Goal: Information Seeking & Learning: Find contact information

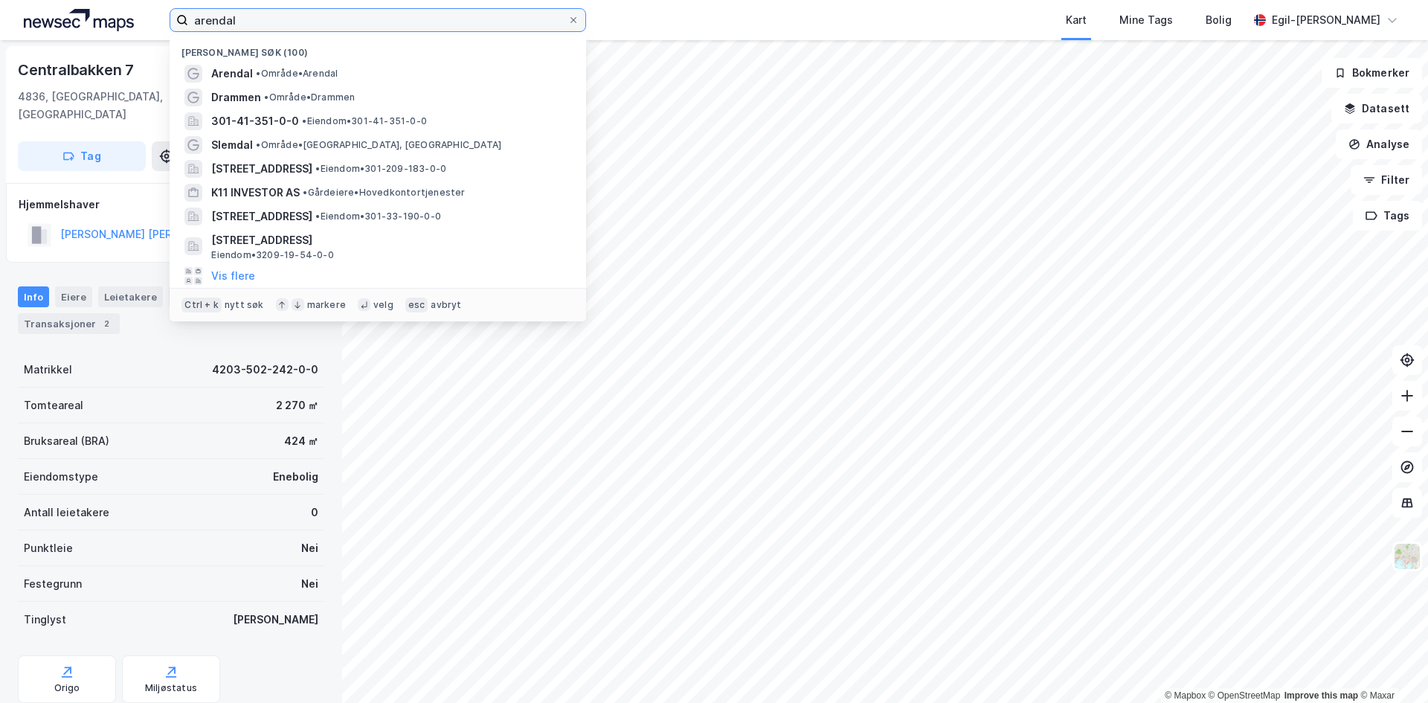
drag, startPoint x: 236, startPoint y: 13, endPoint x: 184, endPoint y: 16, distance: 52.1
click at [184, 16] on label "arendal" at bounding box center [378, 20] width 416 height 24
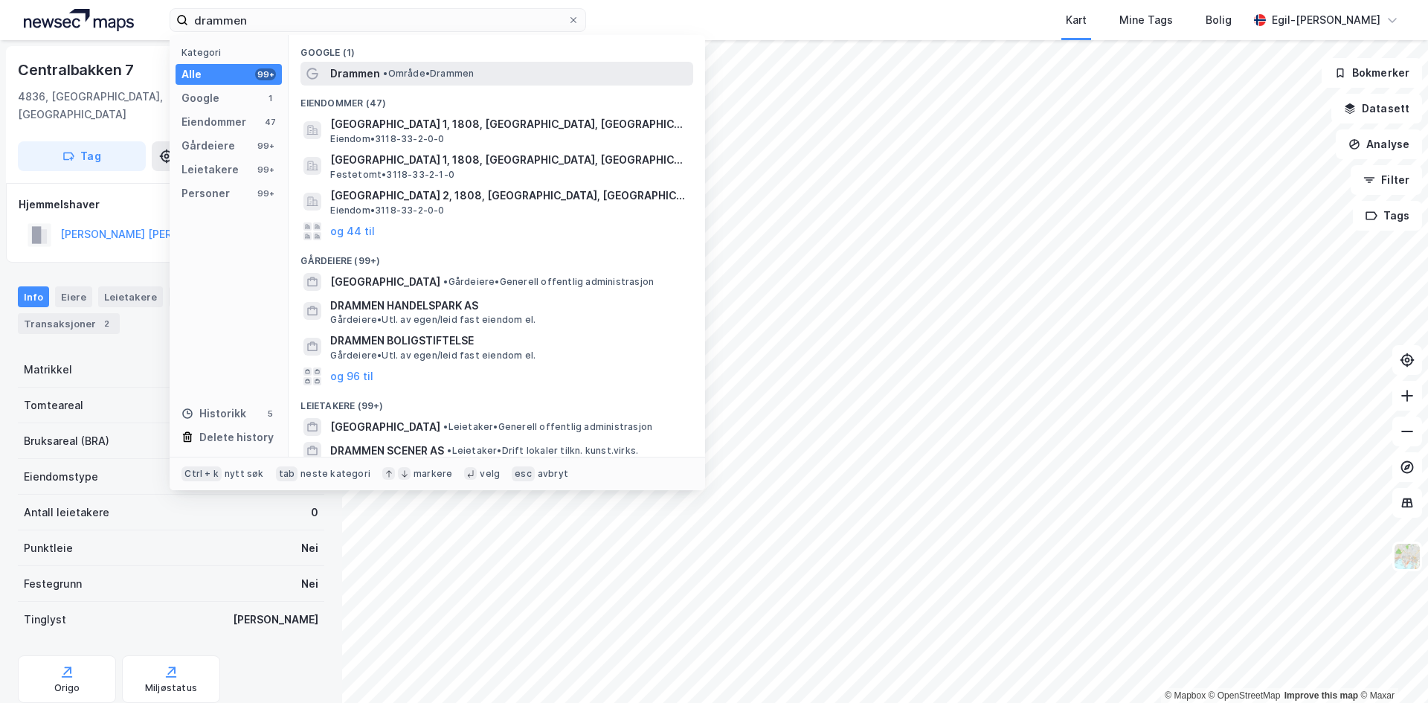
click at [360, 74] on span "Drammen" at bounding box center [355, 74] width 50 height 18
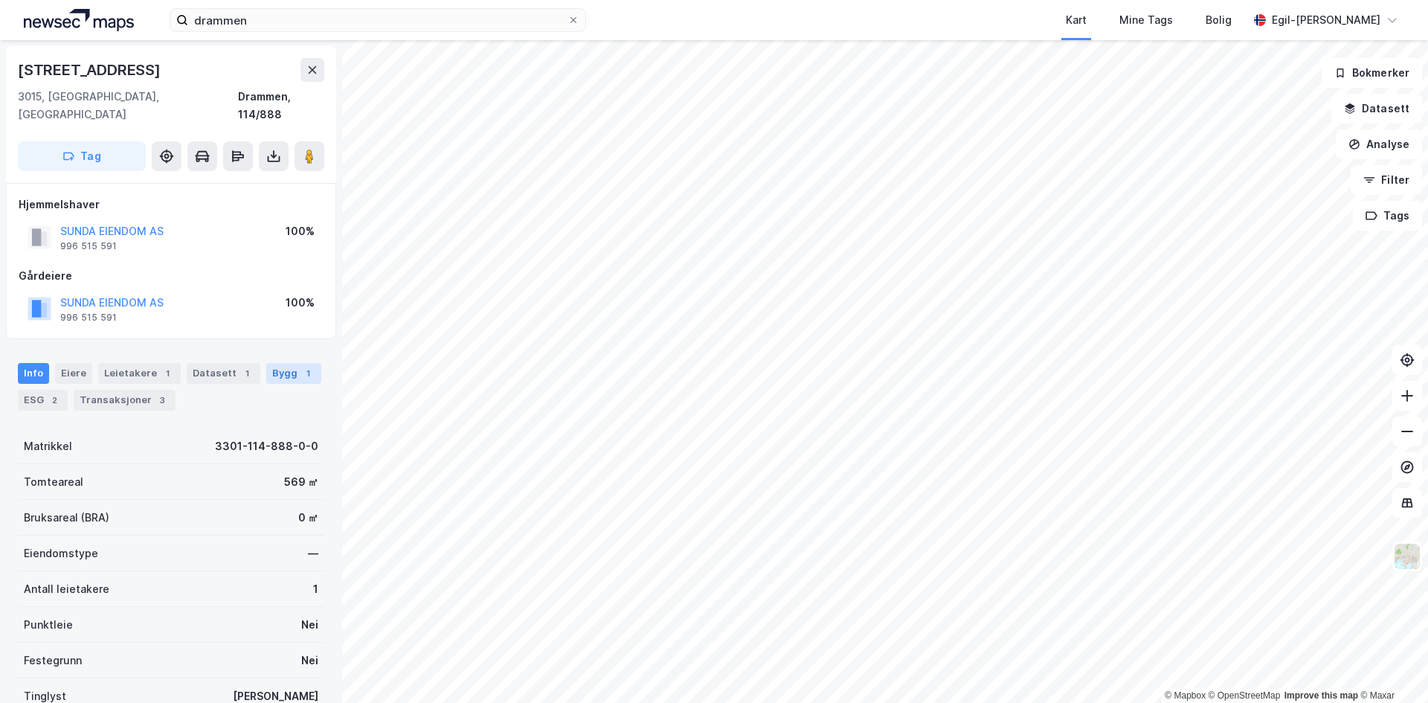
click at [268, 363] on div "Bygg 1" at bounding box center [293, 373] width 55 height 21
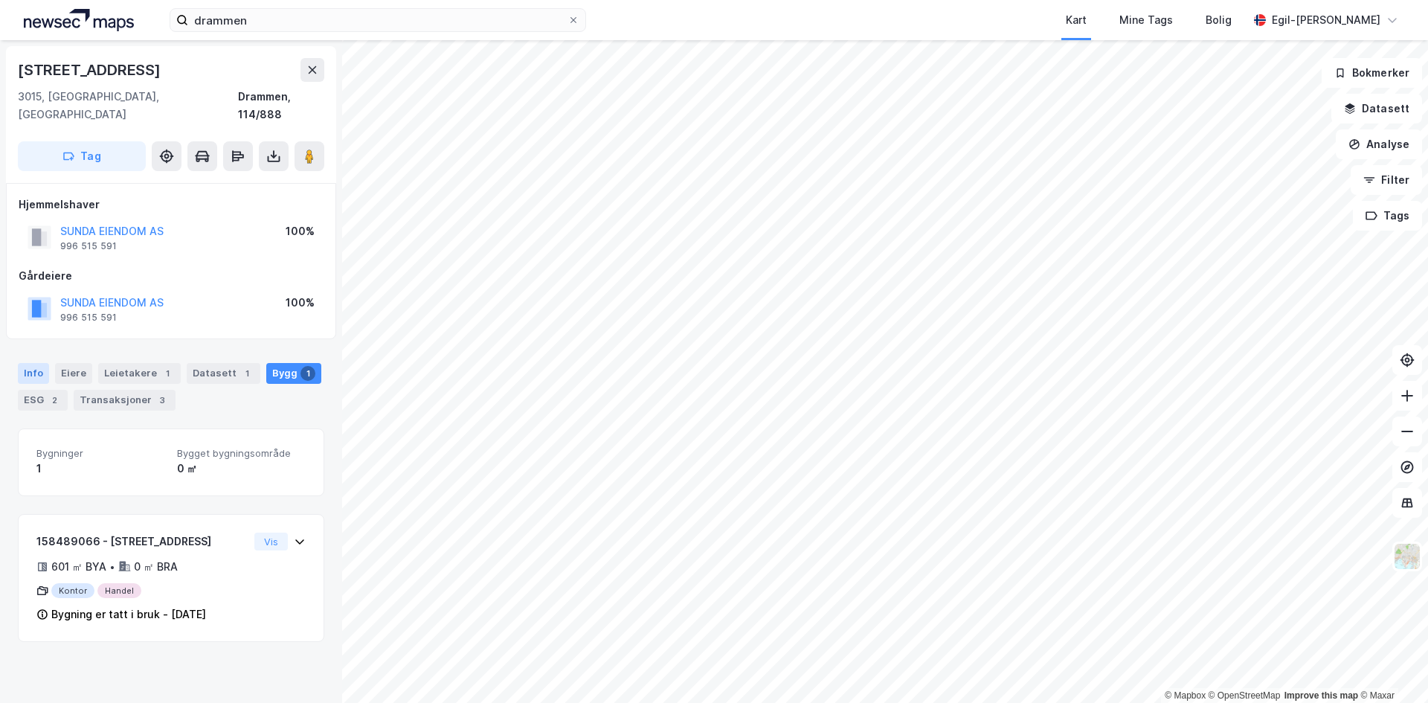
click at [41, 363] on div "Info" at bounding box center [33, 373] width 31 height 21
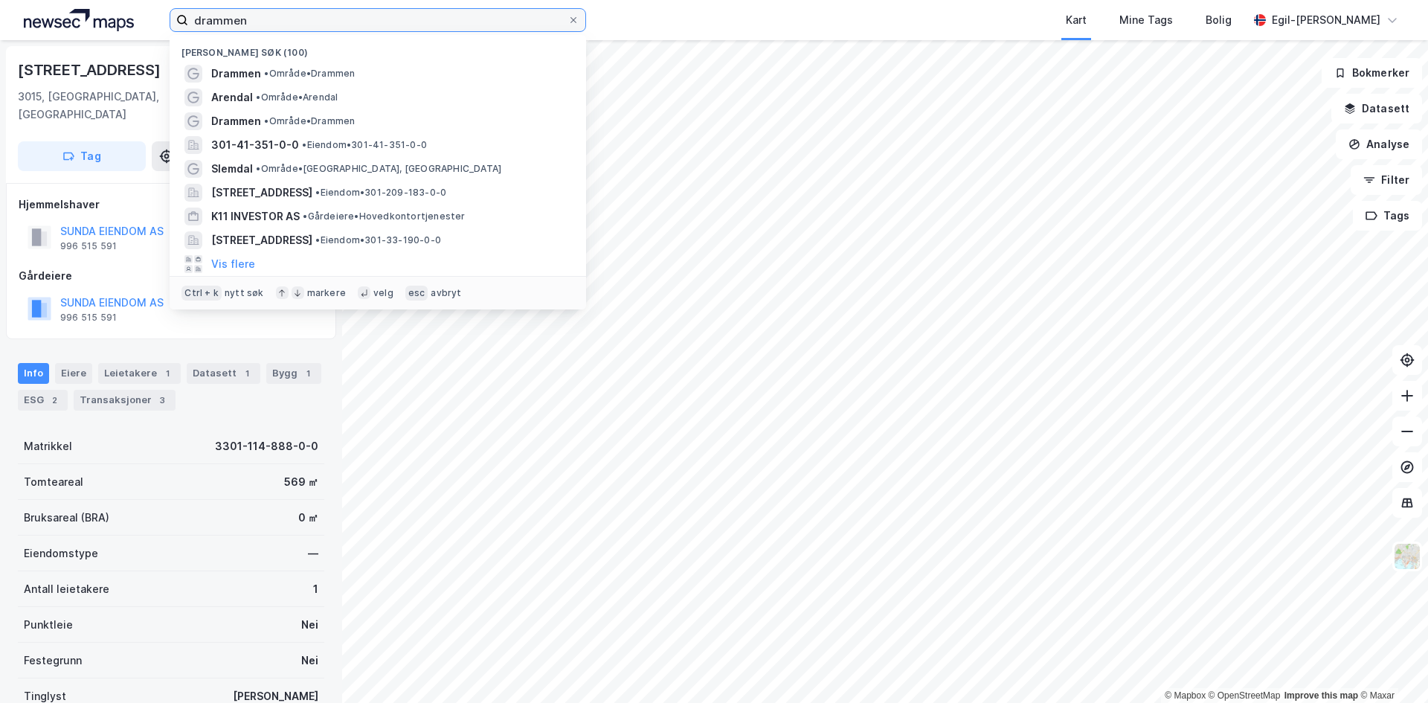
drag, startPoint x: 259, startPoint y: 25, endPoint x: 187, endPoint y: 19, distance: 72.3
click at [187, 19] on label "drammen" at bounding box center [378, 20] width 416 height 24
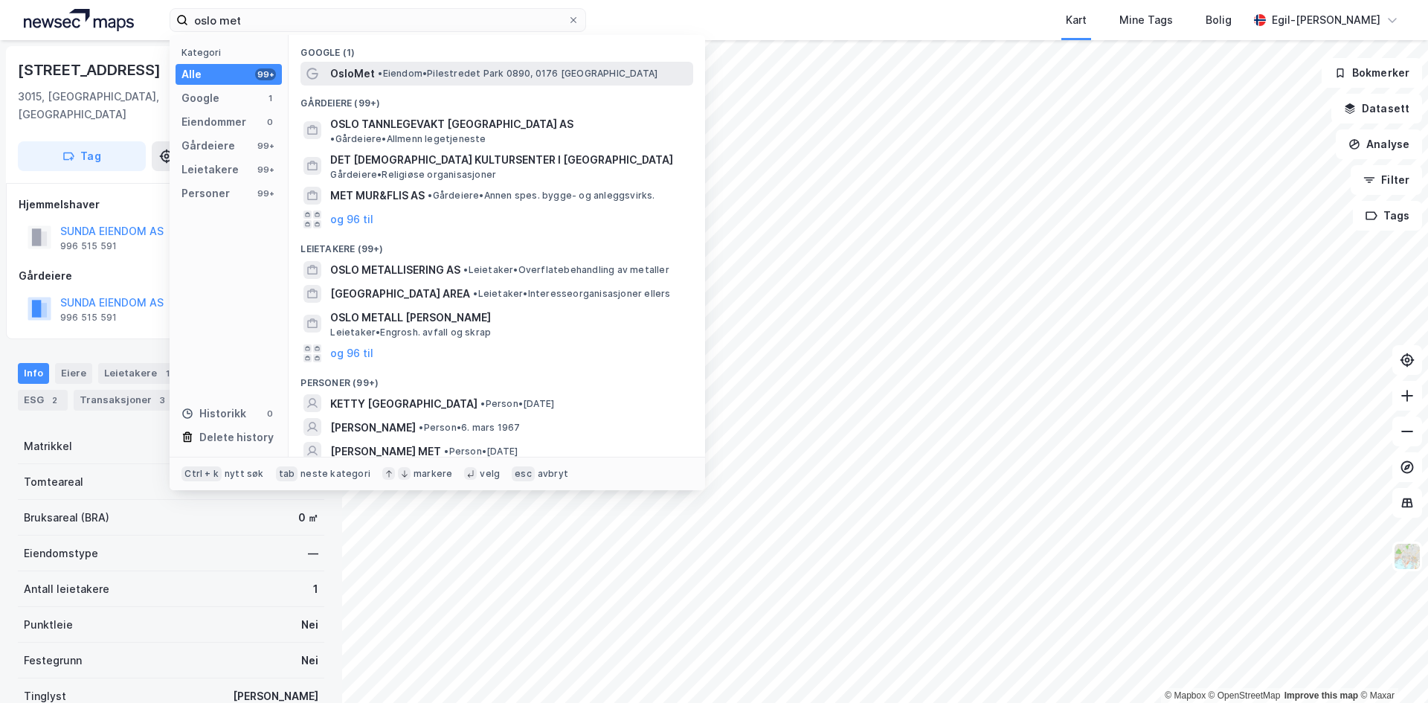
click at [367, 70] on span "OsloMet" at bounding box center [352, 74] width 45 height 18
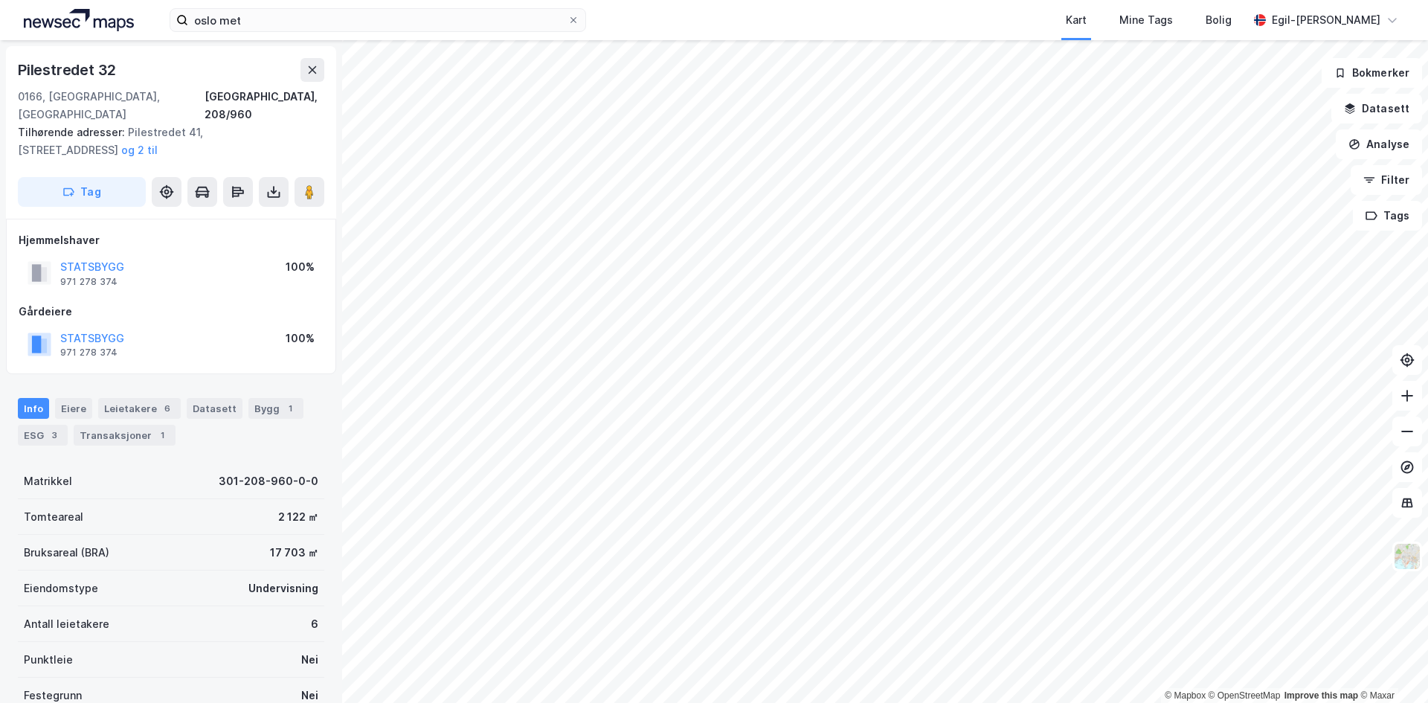
scroll to position [1, 0]
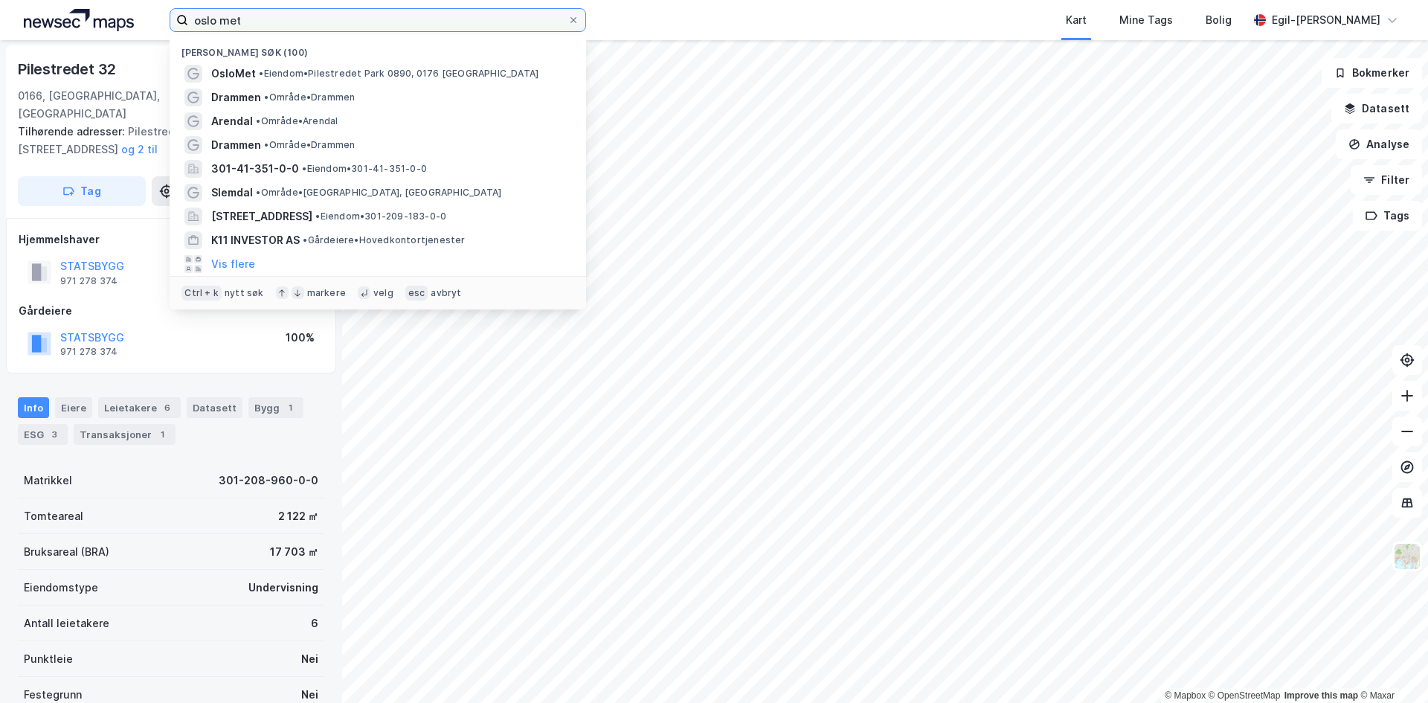
click at [252, 16] on input "oslo met" at bounding box center [377, 20] width 379 height 22
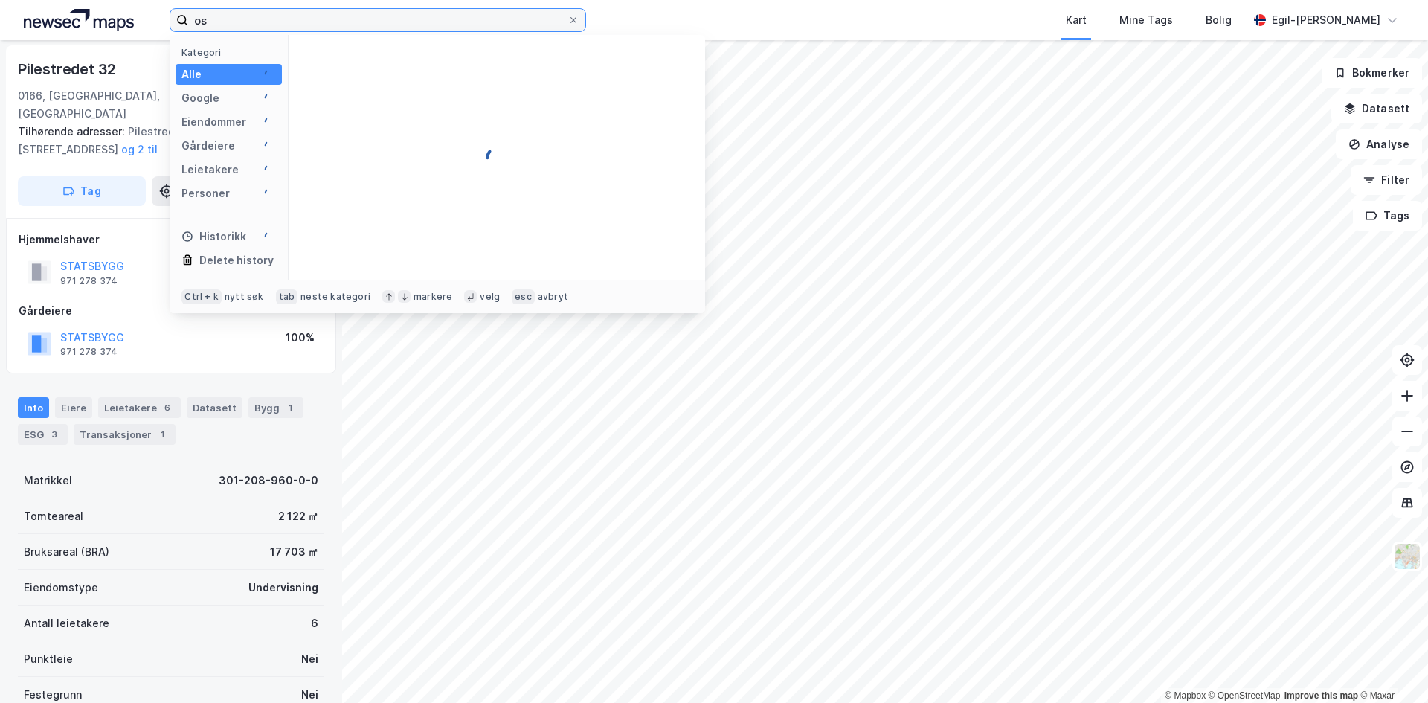
type input "o"
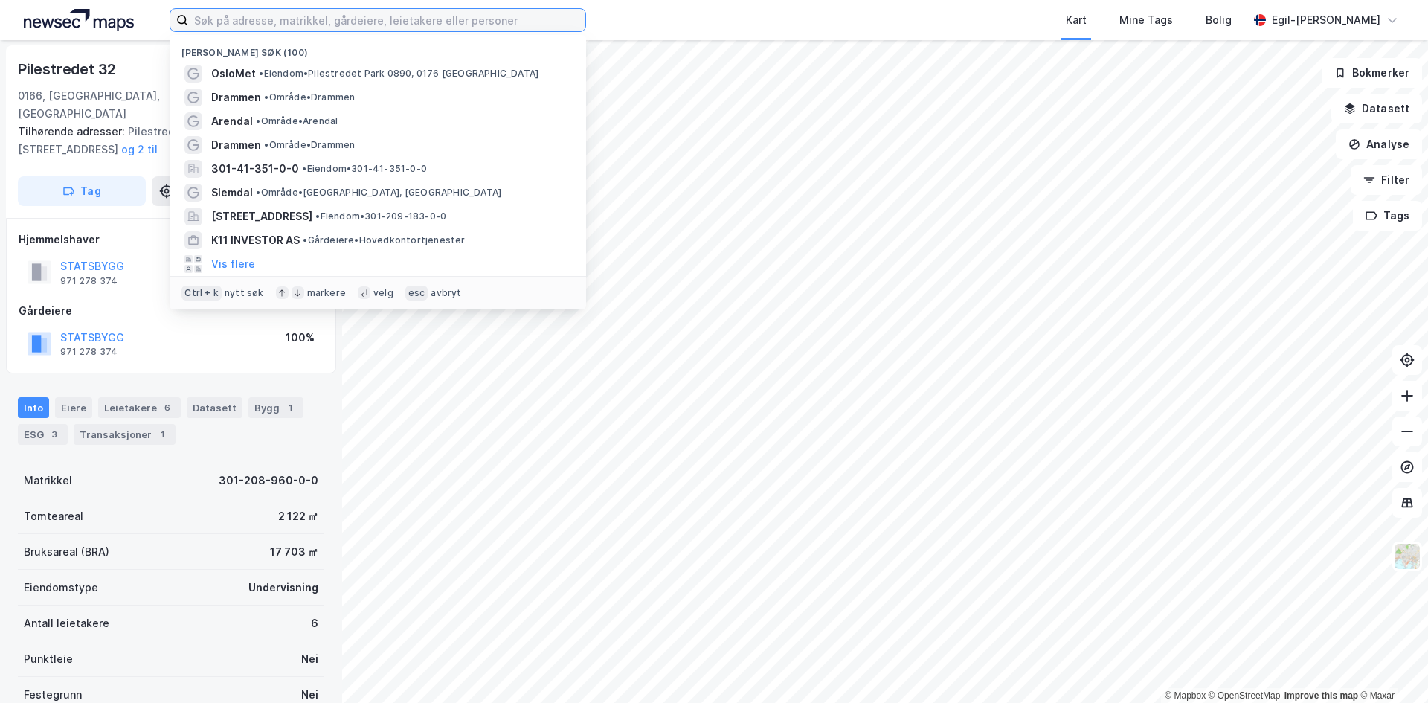
paste input "Pilestredet 35"
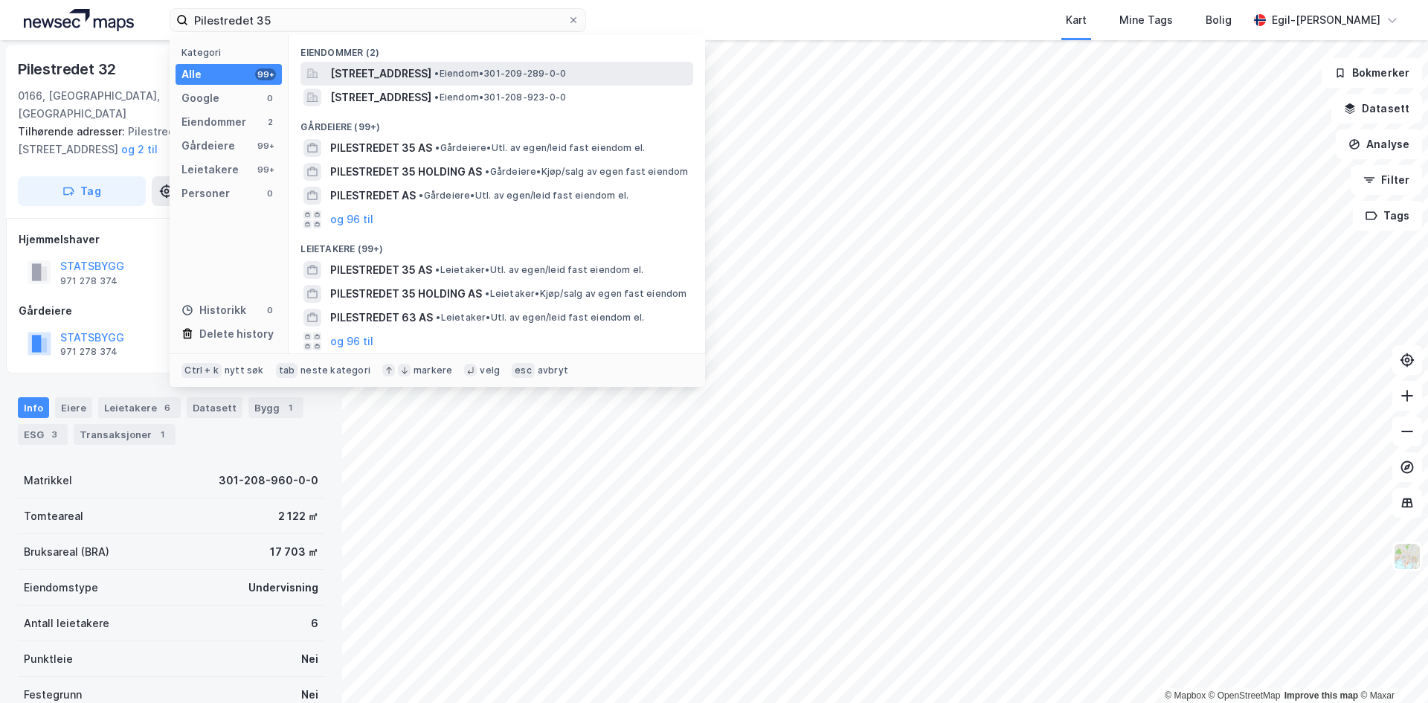
click at [373, 80] on span "[STREET_ADDRESS]" at bounding box center [380, 74] width 101 height 18
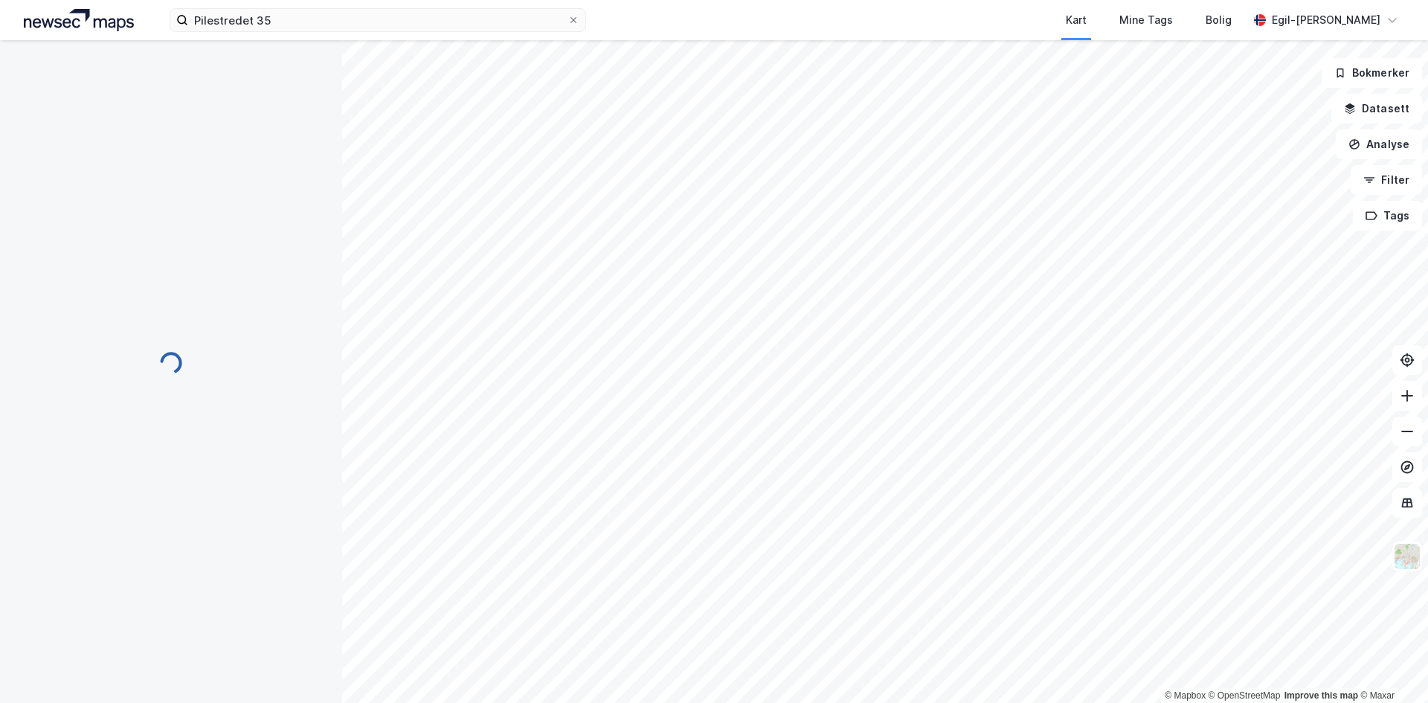
scroll to position [1, 0]
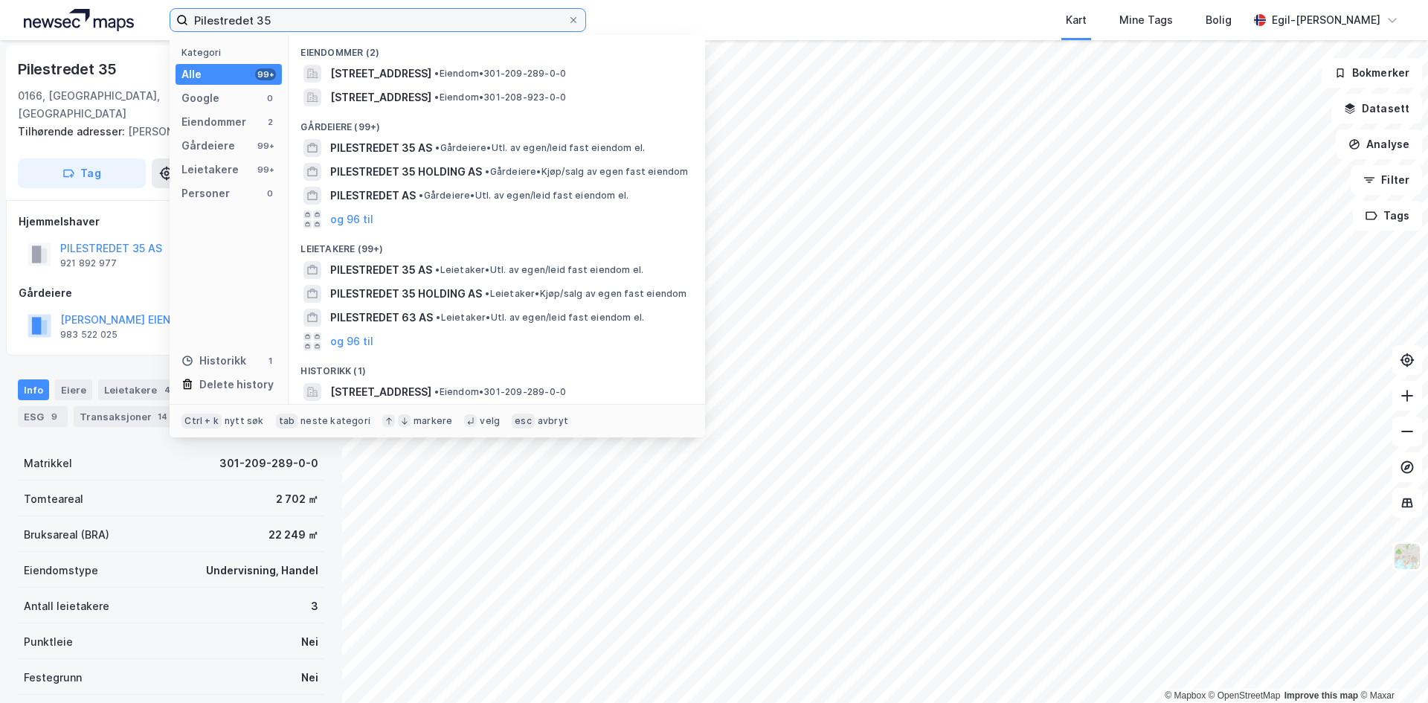
drag, startPoint x: 278, startPoint y: 14, endPoint x: 163, endPoint y: 19, distance: 115.4
click at [163, 19] on div "Pilestredet 35 Kategori Alle 99+ Google 0 Eiendommer 2 Gårdeiere 99+ Leietakere…" at bounding box center [714, 20] width 1428 height 40
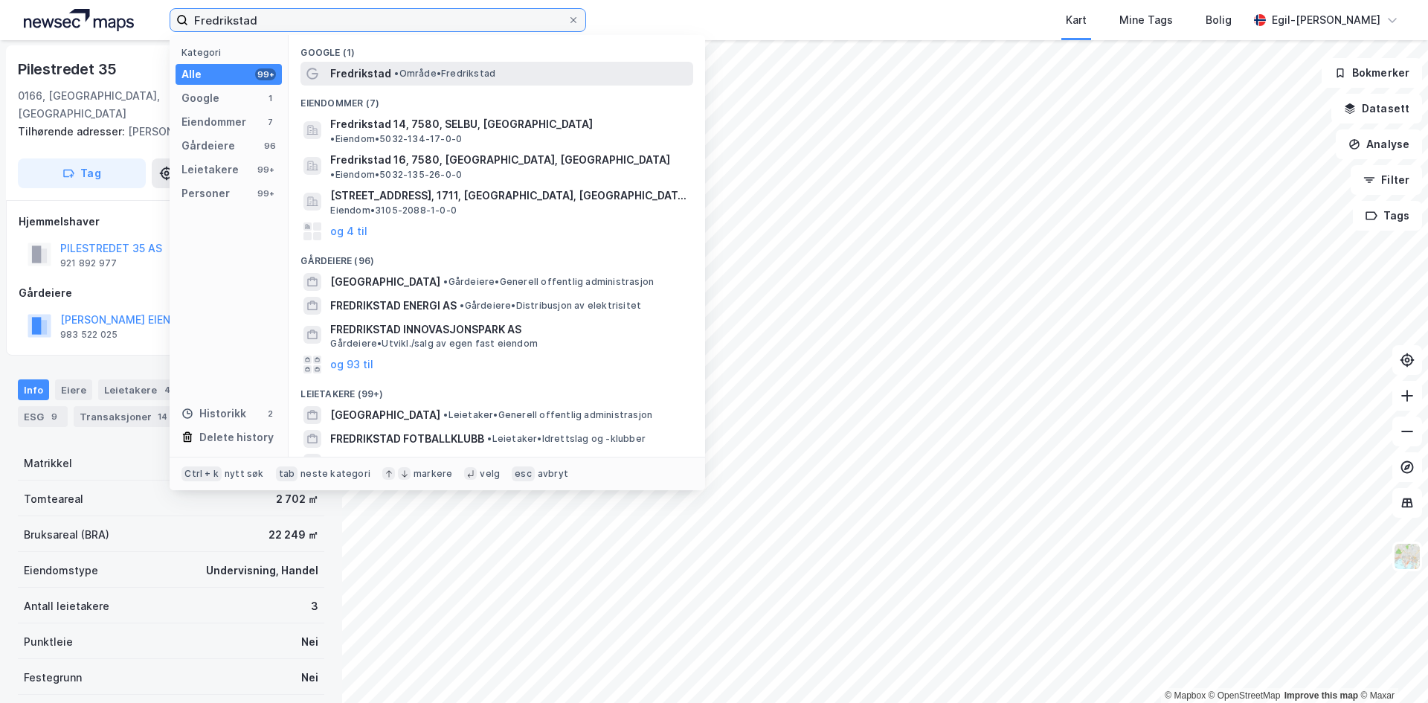
type input "Fredrikstad"
click at [361, 71] on span "Fredrikstad" at bounding box center [360, 74] width 61 height 18
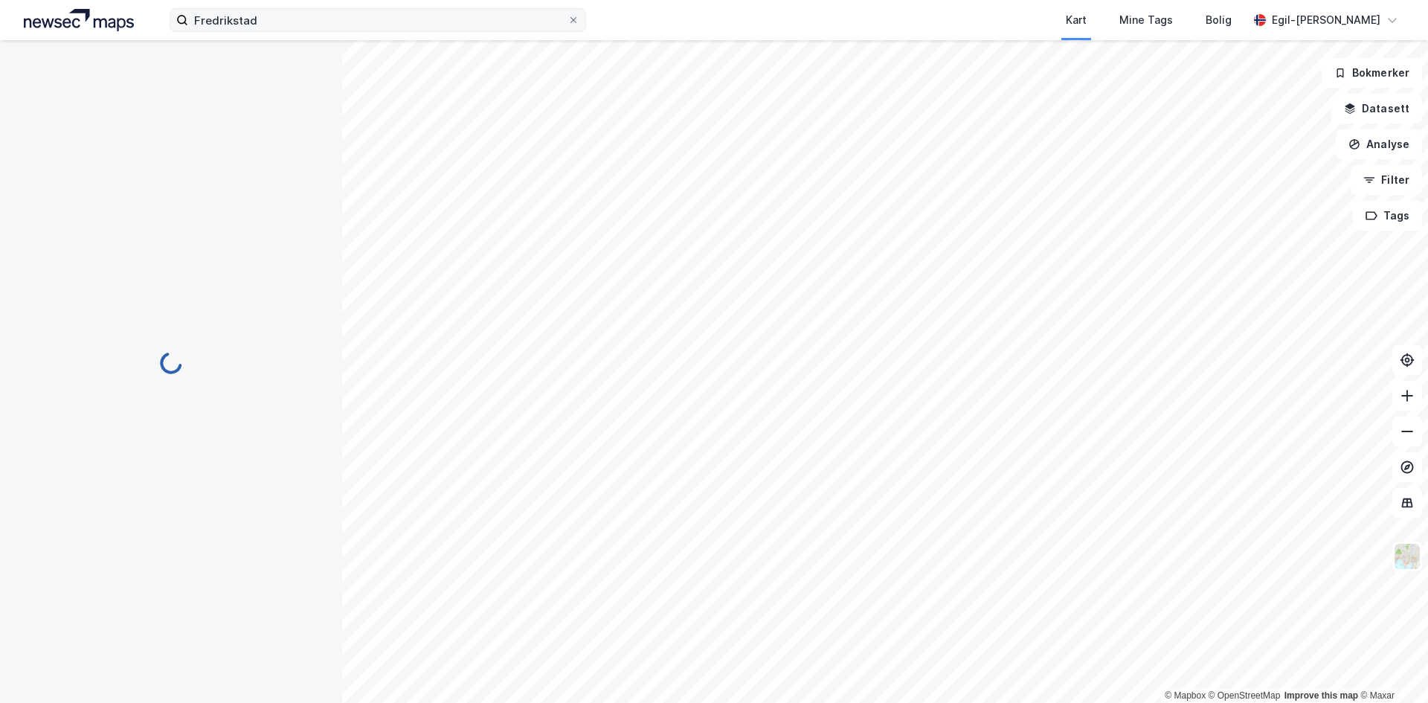
scroll to position [1, 0]
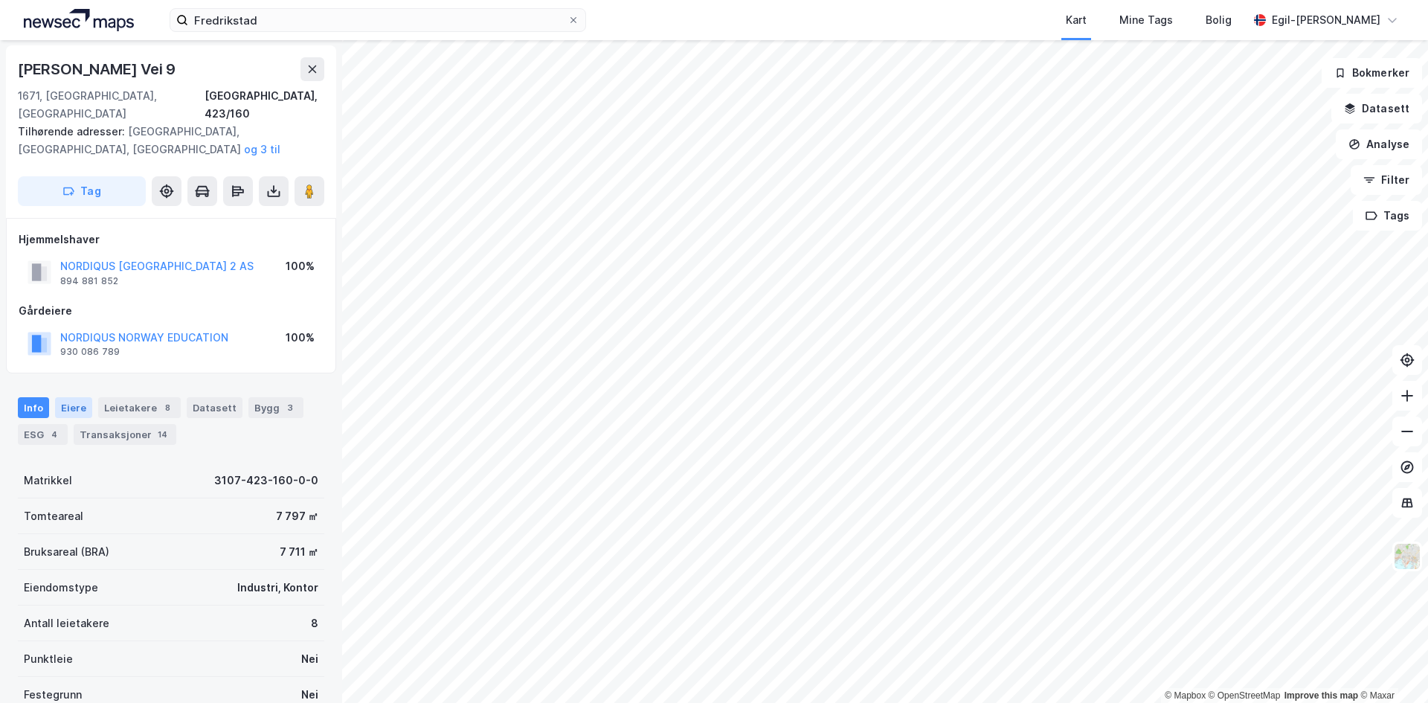
click at [77, 397] on div "Eiere" at bounding box center [73, 407] width 37 height 21
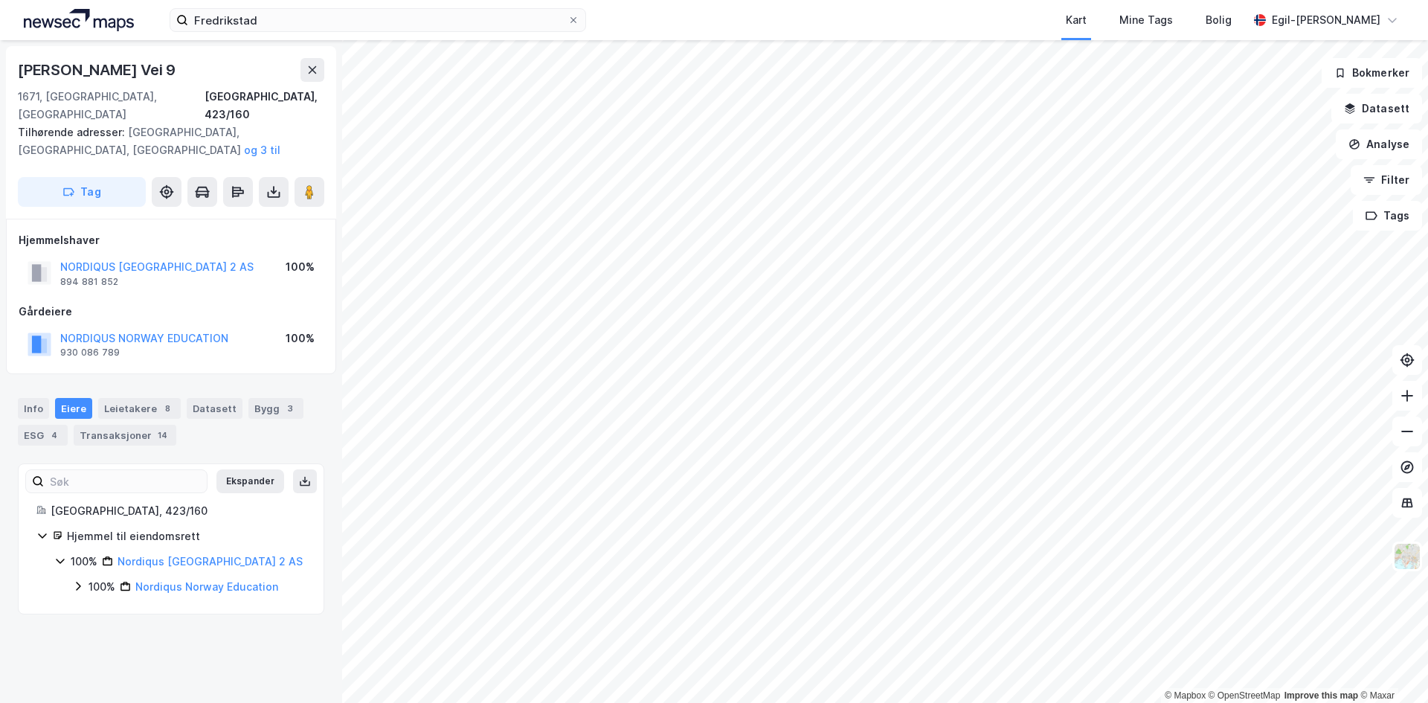
click at [80, 580] on icon at bounding box center [78, 586] width 12 height 12
click at [64, 559] on icon at bounding box center [60, 561] width 8 height 5
click at [63, 555] on icon at bounding box center [60, 561] width 12 height 12
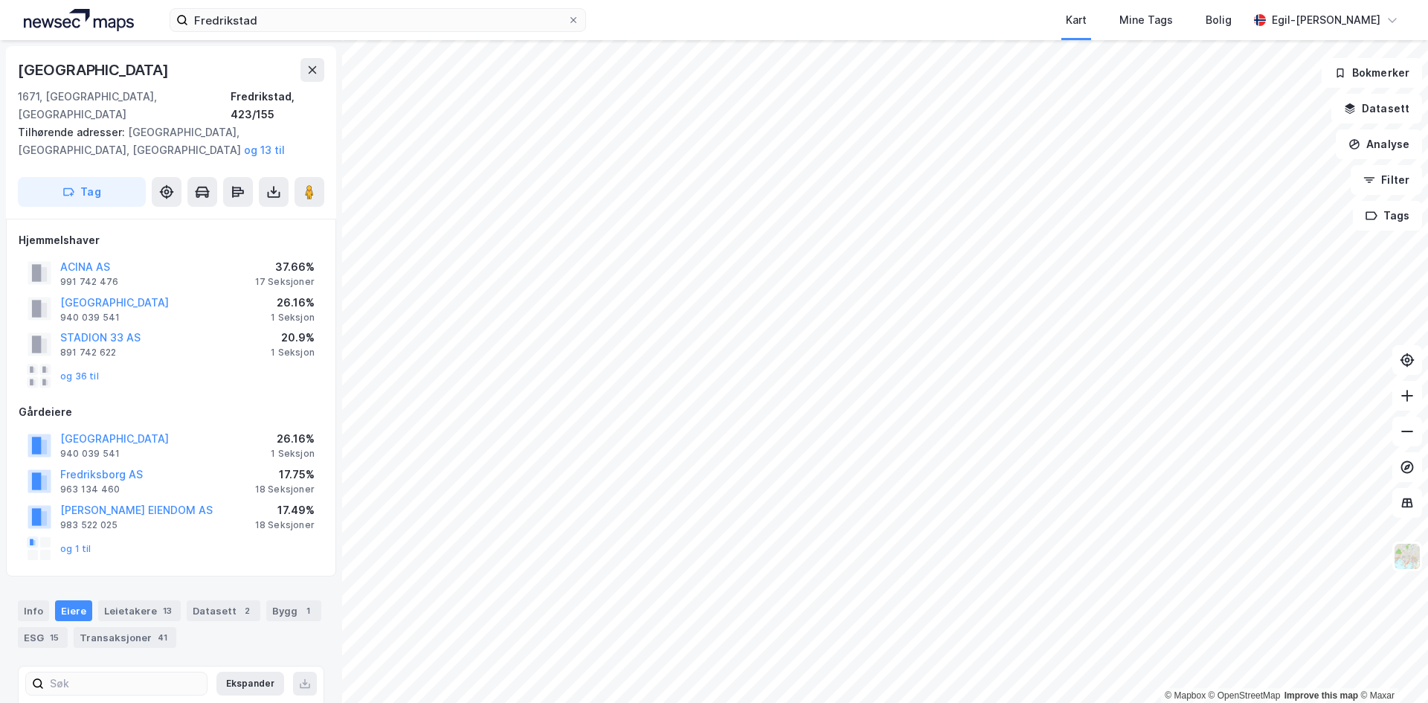
scroll to position [1, 0]
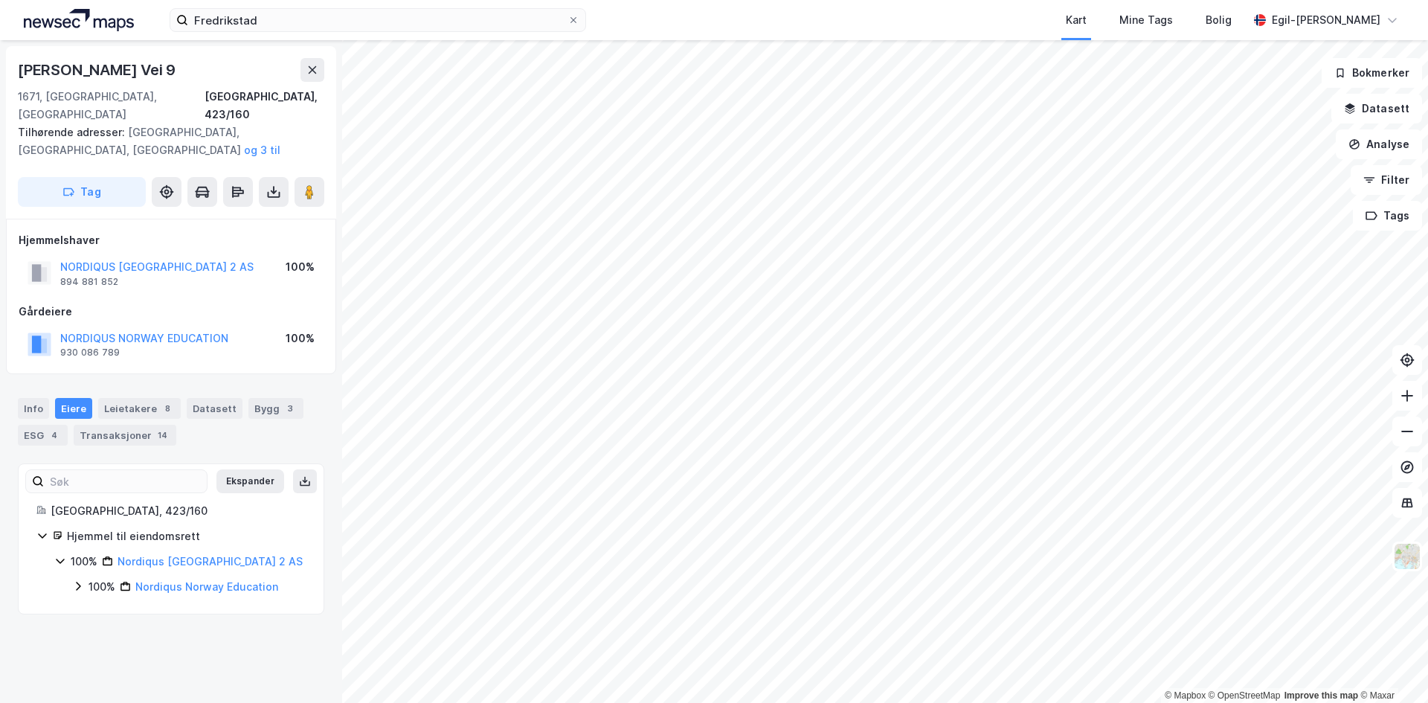
drag, startPoint x: 186, startPoint y: 547, endPoint x: 138, endPoint y: 512, distance: 59.0
click at [138, 527] on div "Hjemmel til eiendomsrett" at bounding box center [186, 536] width 239 height 18
drag, startPoint x: 40, startPoint y: 517, endPoint x: 74, endPoint y: 518, distance: 34.2
click at [41, 529] on icon at bounding box center [42, 535] width 12 height 12
click at [124, 555] on link "Nordiqus [GEOGRAPHIC_DATA] 2 AS" at bounding box center [209, 561] width 185 height 13
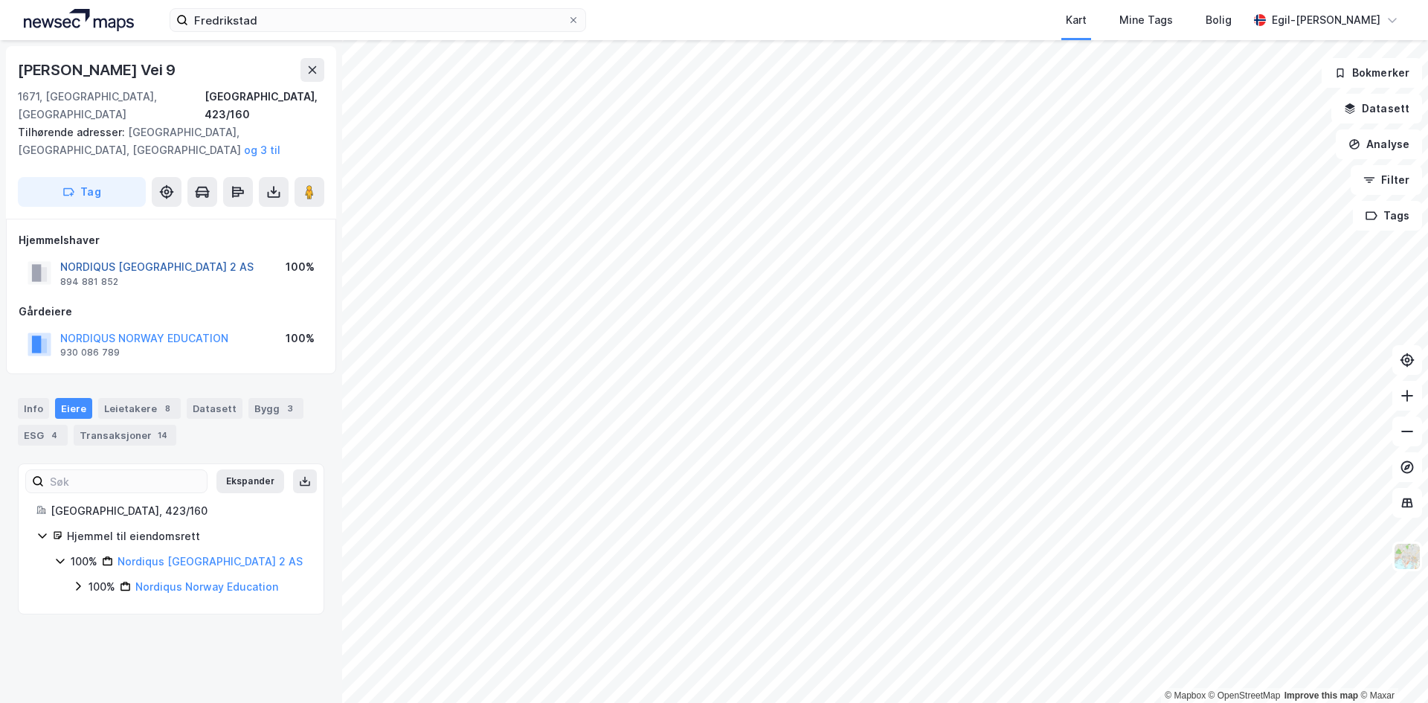
drag, startPoint x: 269, startPoint y: 252, endPoint x: 62, endPoint y: 254, distance: 206.7
click at [62, 255] on div "[GEOGRAPHIC_DATA] 2 AS 894 881 852 100%" at bounding box center [171, 273] width 305 height 36
copy button "NORDIQUS [GEOGRAPHIC_DATA] 2 AS"
click at [80, 580] on icon at bounding box center [78, 586] width 12 height 12
